Goal: Information Seeking & Learning: Learn about a topic

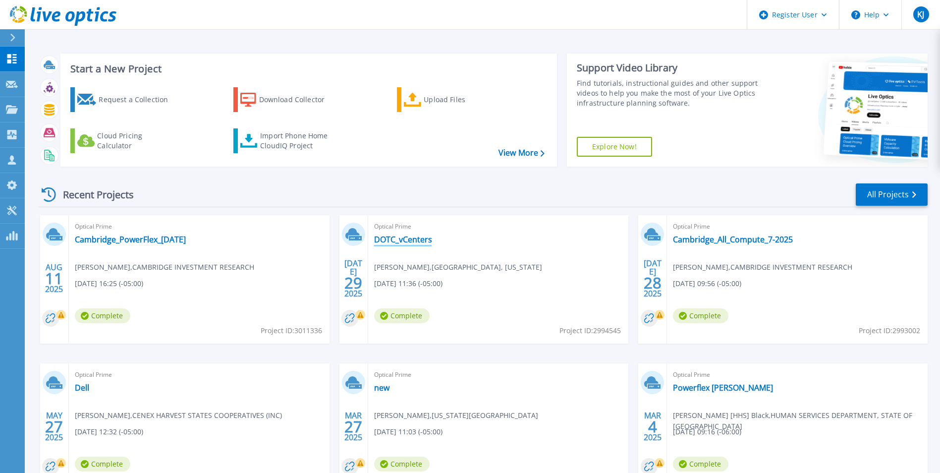
click at [390, 244] on link "DOTC_vCenters" at bounding box center [403, 239] width 58 height 10
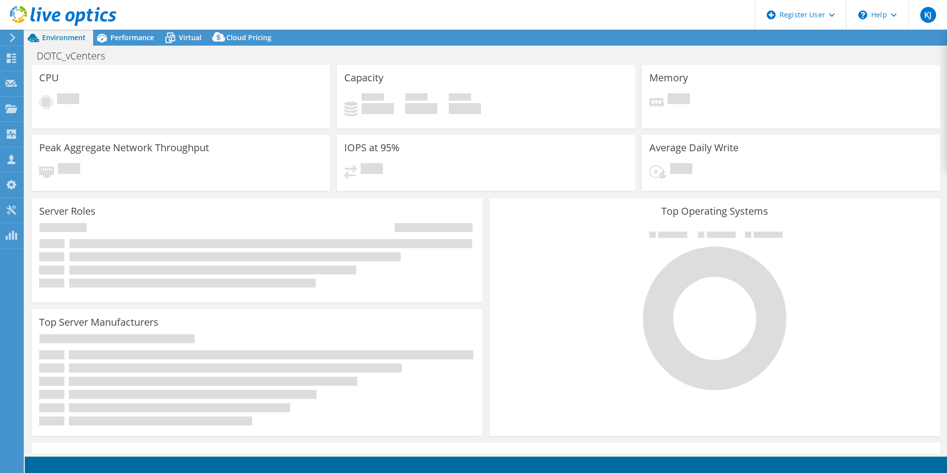
select select "USD"
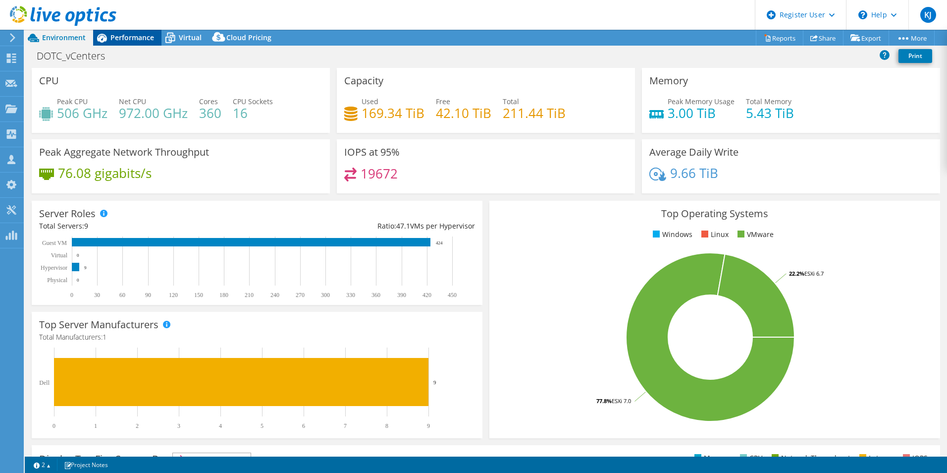
click at [128, 41] on span "Performance" at bounding box center [132, 37] width 44 height 9
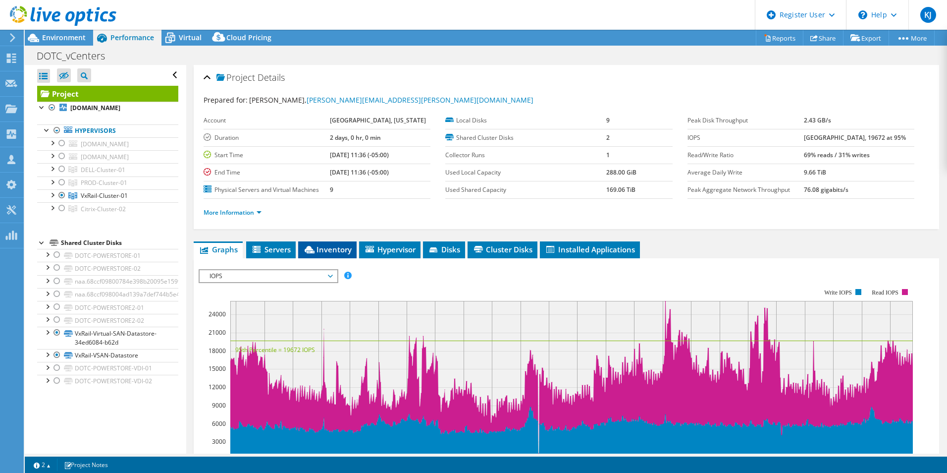
click at [351, 251] on span "Inventory" at bounding box center [327, 249] width 49 height 10
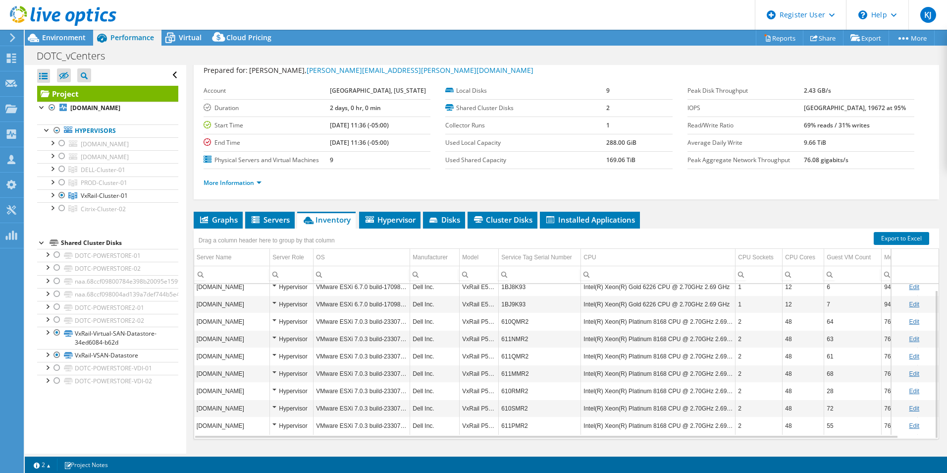
scroll to position [53, 0]
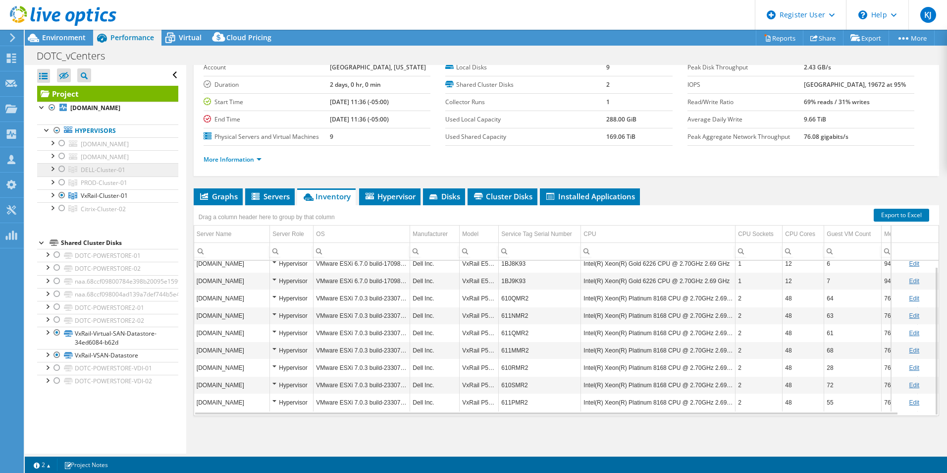
click at [122, 173] on span "DELL-Cluster-01" at bounding box center [103, 169] width 45 height 8
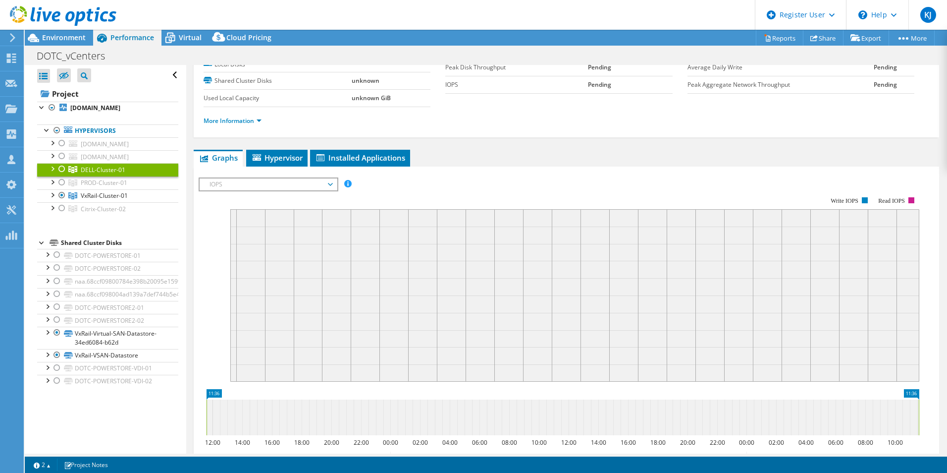
click at [60, 171] on div at bounding box center [62, 169] width 10 height 12
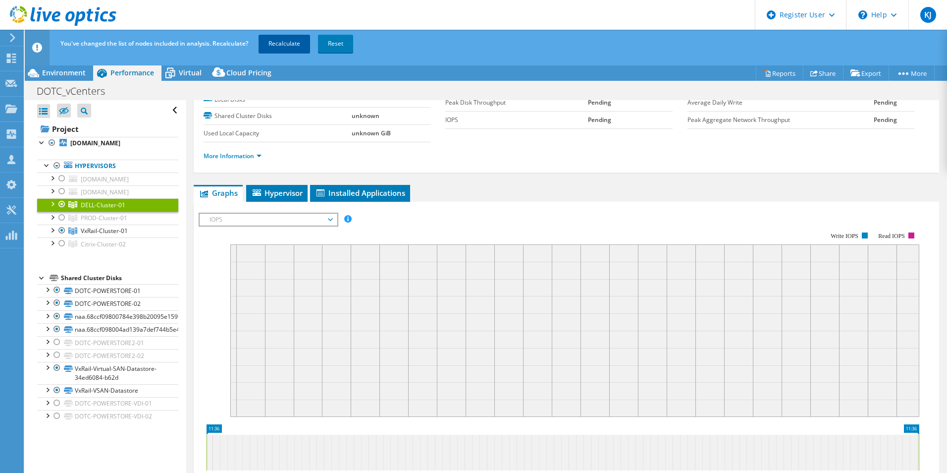
click at [284, 49] on link "Recalculate" at bounding box center [285, 44] width 52 height 18
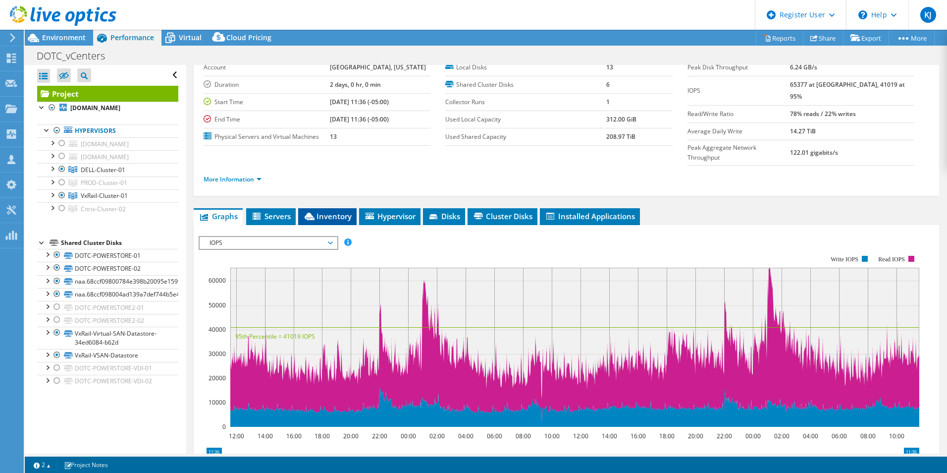
click at [340, 211] on span "Inventory" at bounding box center [327, 216] width 49 height 10
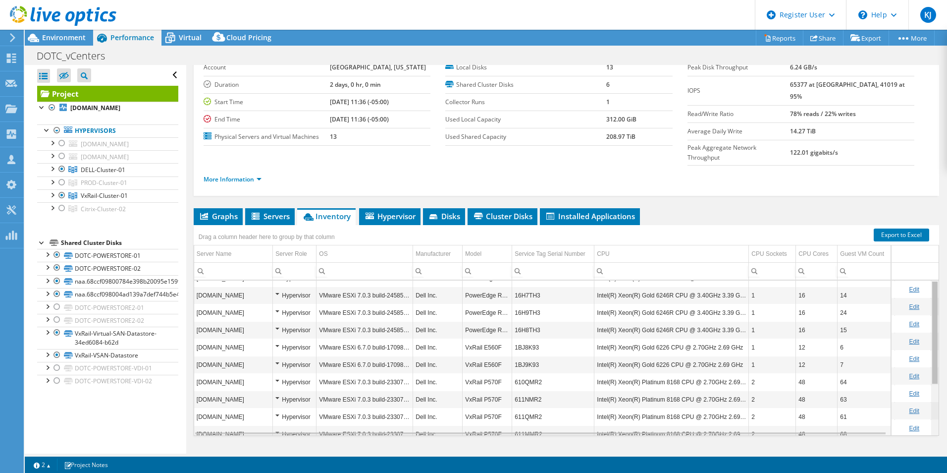
scroll to position [0, 0]
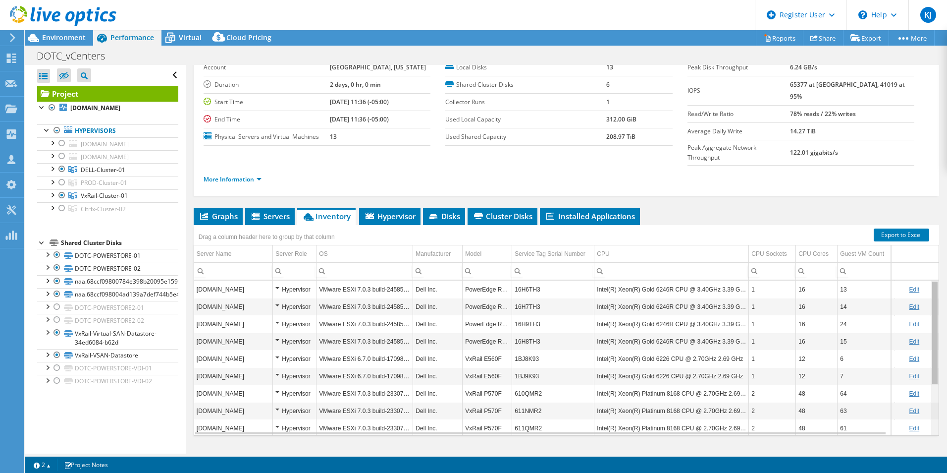
drag, startPoint x: 928, startPoint y: 311, endPoint x: 908, endPoint y: 303, distance: 21.5
click at [908, 303] on body "KJ Dell User Kaustubh Jha Kaustubh.Jha@dell.com Dell My Profile Log Out \n Help…" at bounding box center [473, 236] width 947 height 473
click at [57, 41] on span "Environment" at bounding box center [64, 37] width 44 height 9
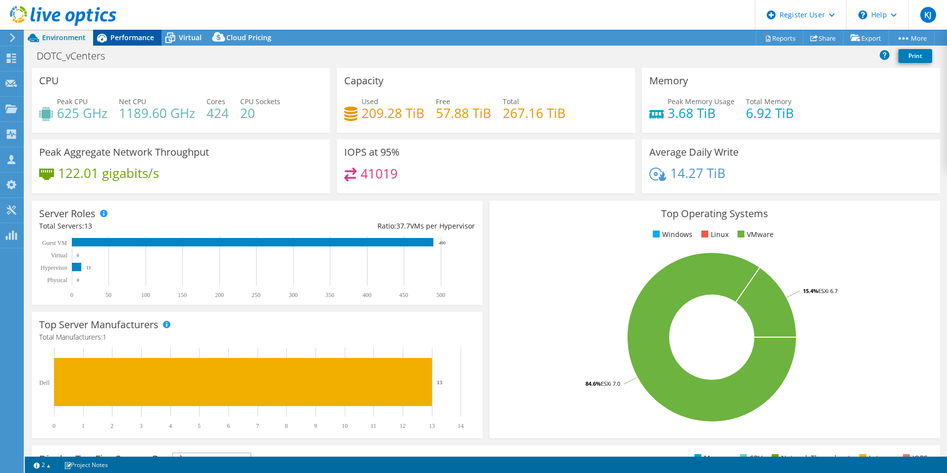
click at [139, 44] on div "Performance" at bounding box center [127, 38] width 68 height 16
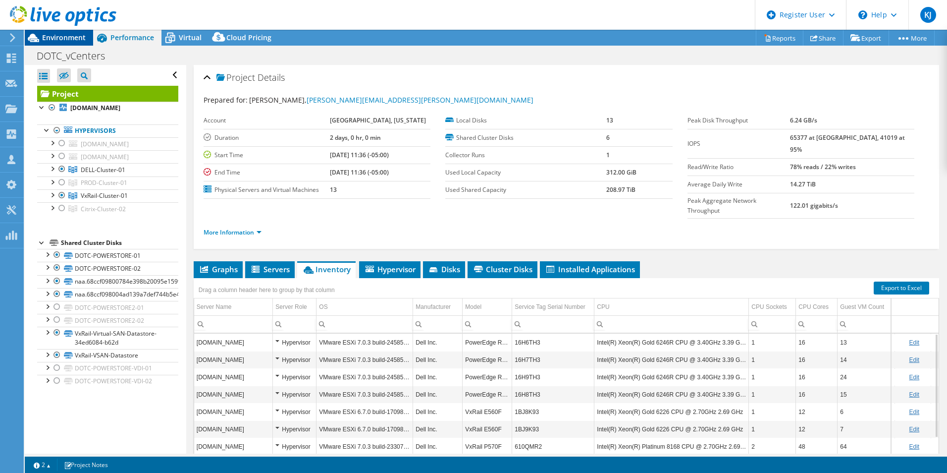
click at [55, 35] on span "Environment" at bounding box center [64, 37] width 44 height 9
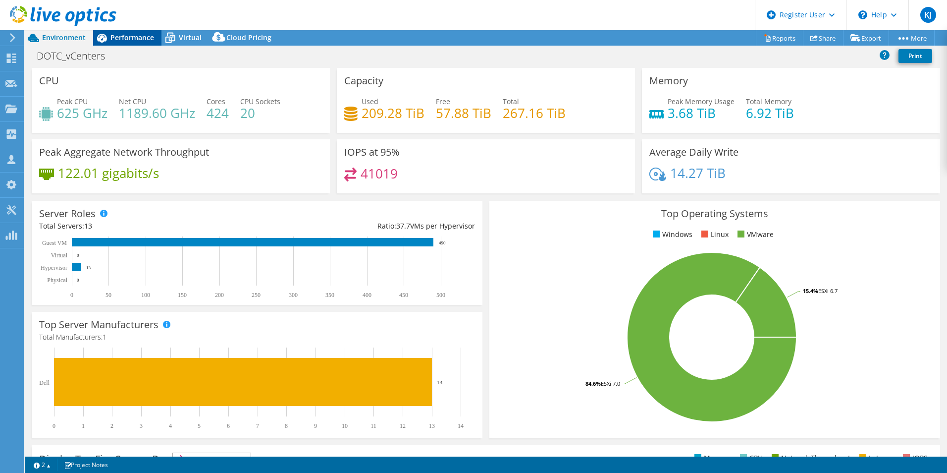
click at [123, 37] on span "Performance" at bounding box center [132, 37] width 44 height 9
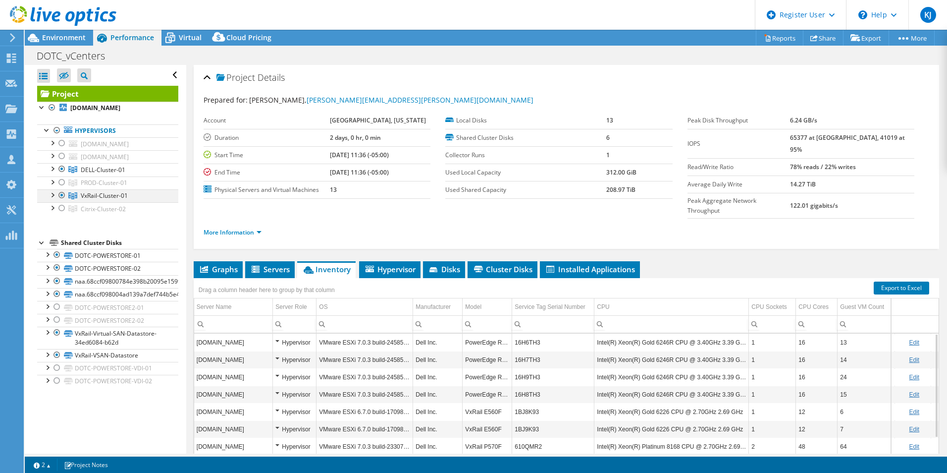
click at [63, 193] on div at bounding box center [62, 195] width 10 height 12
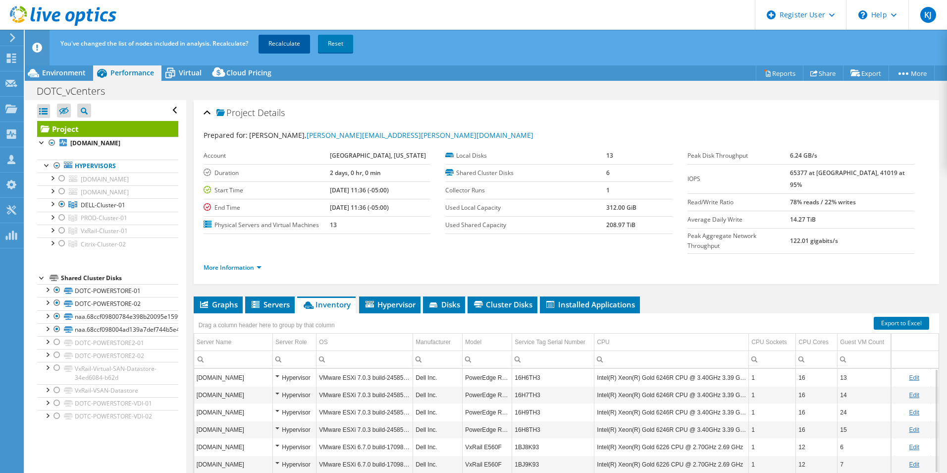
click at [281, 49] on link "Recalculate" at bounding box center [285, 44] width 52 height 18
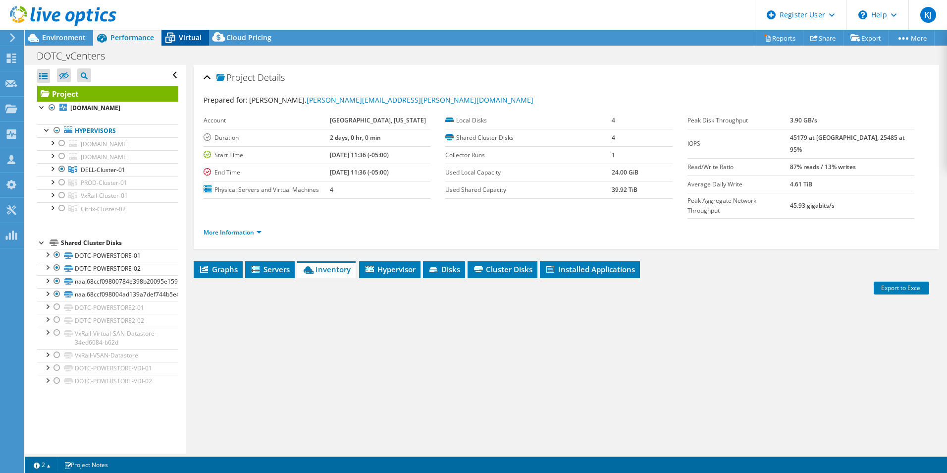
click at [177, 41] on icon at bounding box center [169, 37] width 17 height 17
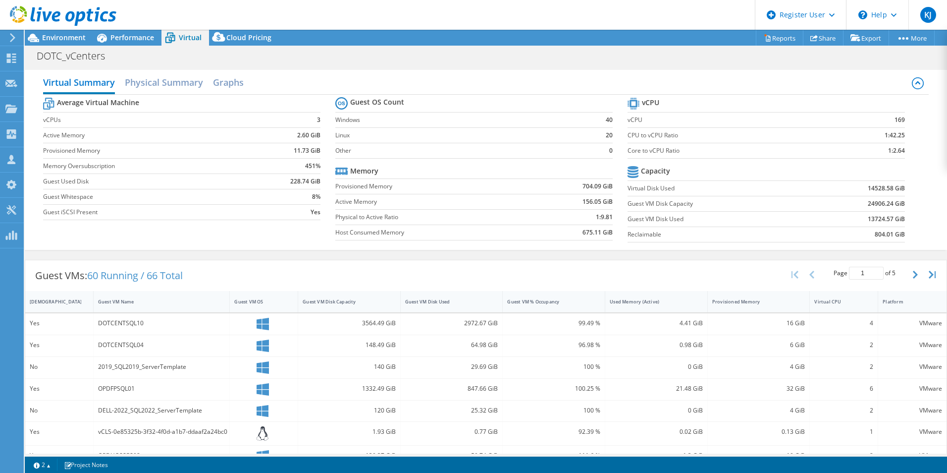
click at [870, 222] on b "13724.57 GiB" at bounding box center [886, 219] width 37 height 10
click at [830, 222] on td "13724.57 GiB" at bounding box center [857, 218] width 96 height 15
click at [139, 38] on span "Performance" at bounding box center [132, 37] width 44 height 9
